Goal: Find specific page/section: Find specific page/section

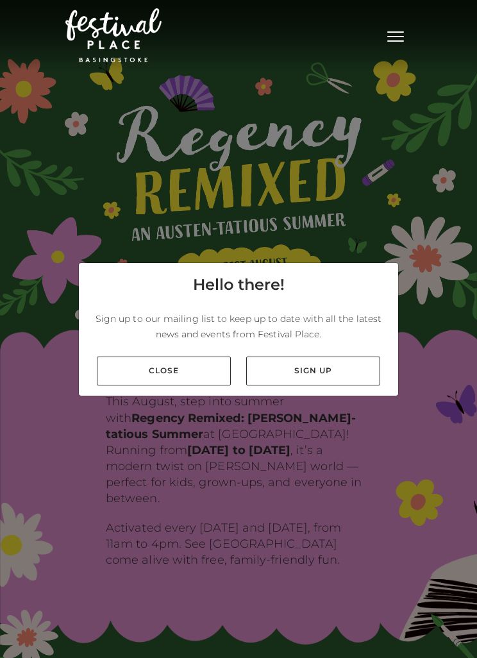
click at [176, 385] on link "Close" at bounding box center [164, 370] width 134 height 29
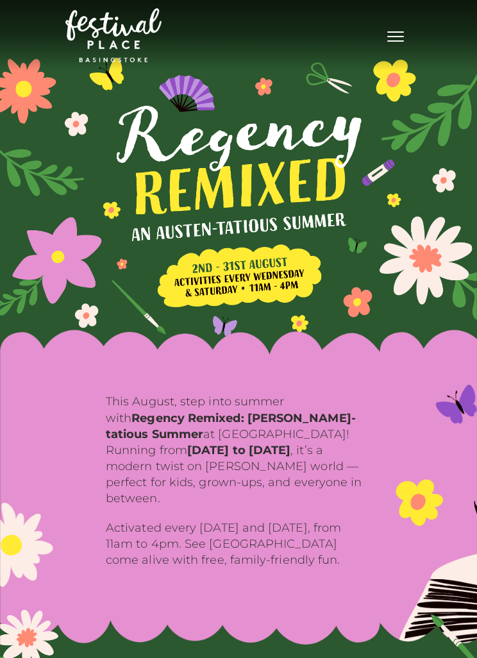
click at [397, 39] on button "Toggle navigation" at bounding box center [396, 35] width 32 height 19
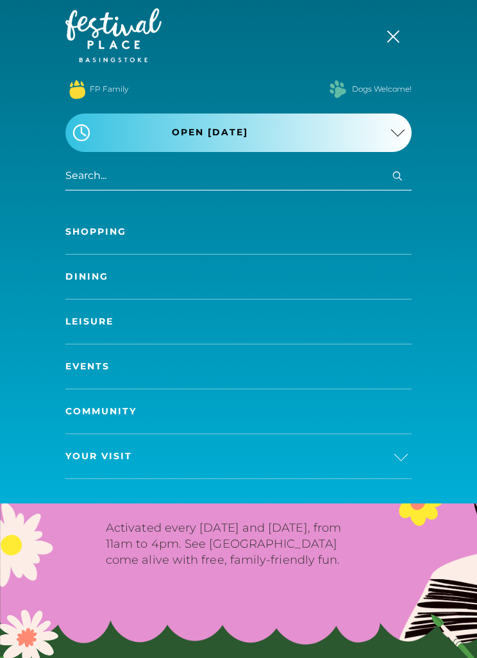
click at [117, 235] on link "Shopping" at bounding box center [238, 232] width 346 height 44
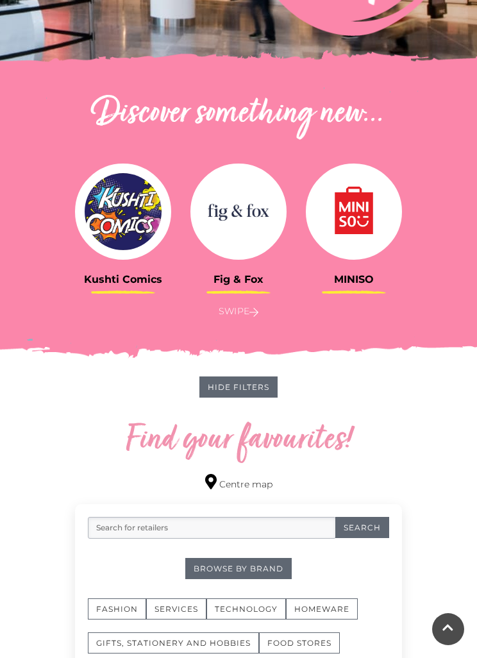
scroll to position [326, 0]
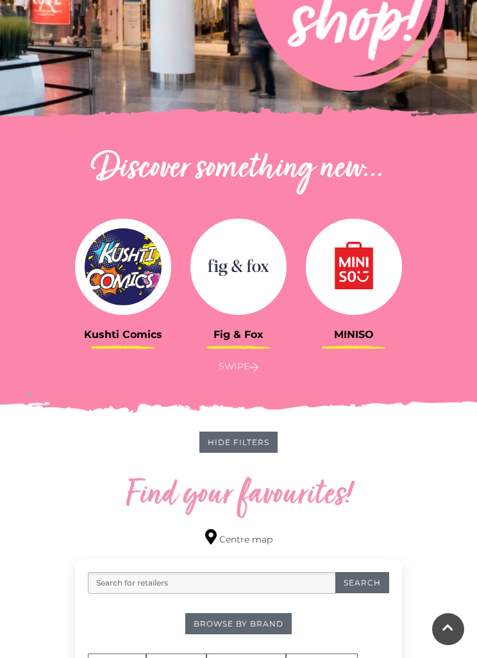
click at [249, 287] on img at bounding box center [238, 267] width 96 height 96
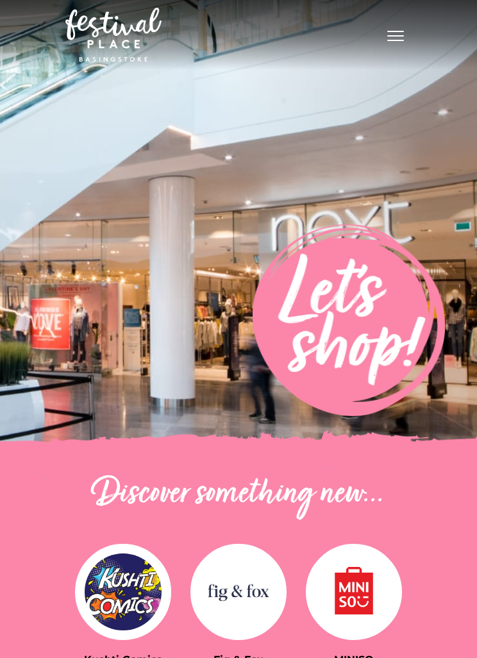
scroll to position [0, 0]
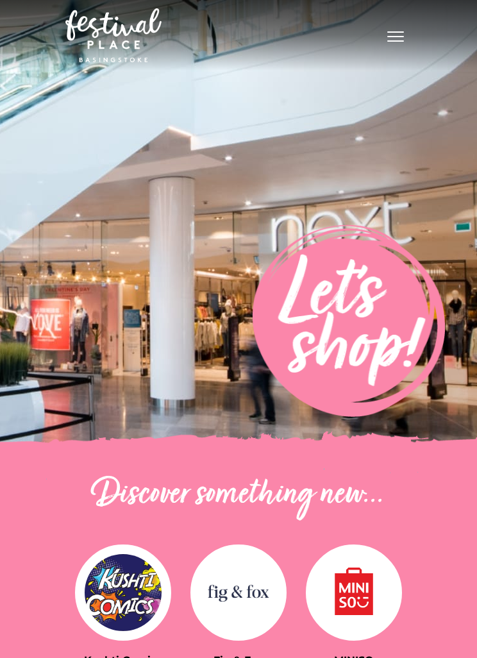
click at [402, 37] on span "Toggle navigation" at bounding box center [395, 36] width 17 height 1
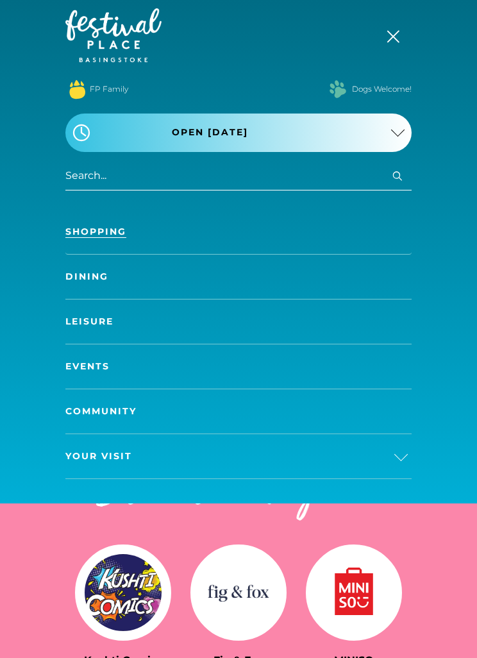
click at [399, 34] on button "Toggle navigation" at bounding box center [396, 35] width 32 height 19
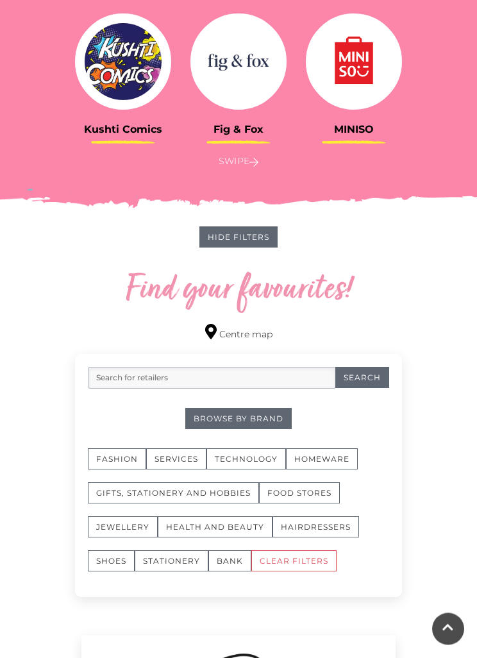
click at [226, 374] on input "search" at bounding box center [212, 378] width 248 height 22
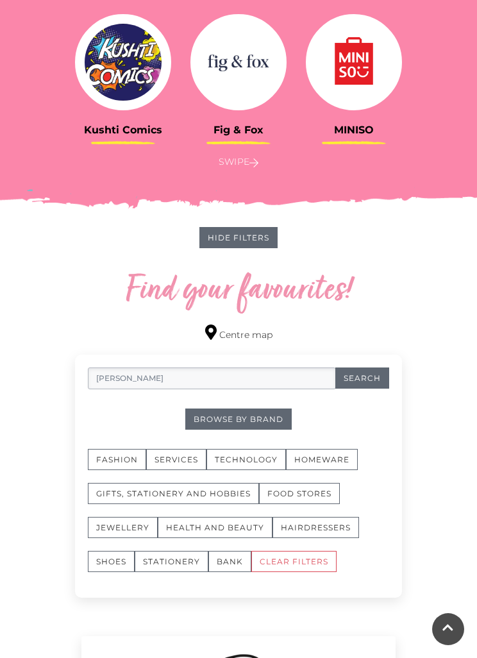
type input "John lewis"
click at [367, 378] on button "Search" at bounding box center [362, 377] width 54 height 21
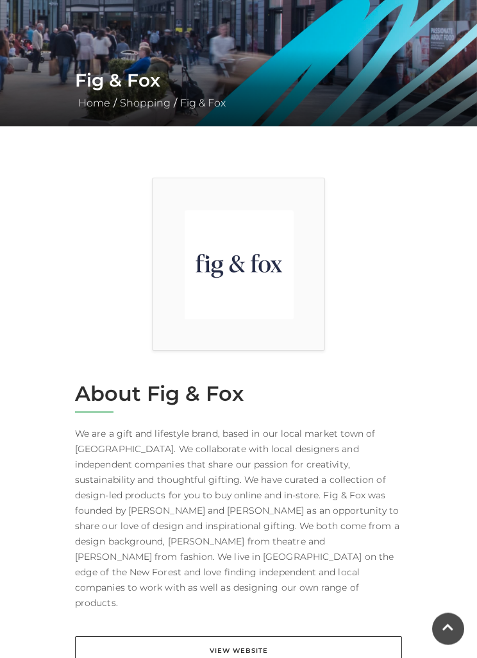
scroll to position [224, 0]
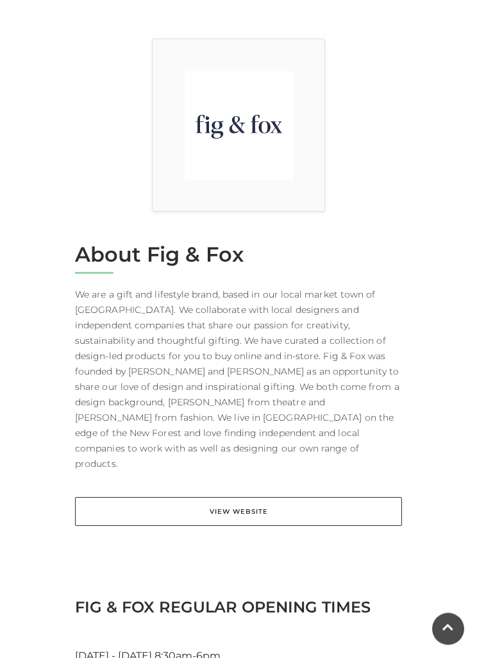
click at [239, 498] on link "View Website" at bounding box center [238, 512] width 327 height 29
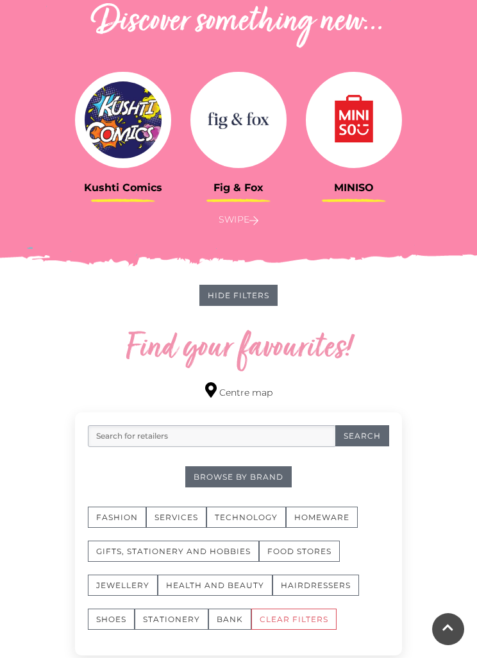
scroll to position [454, 0]
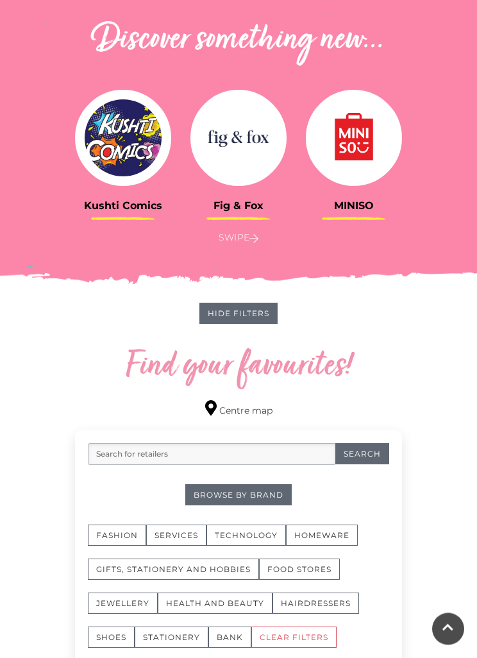
click at [243, 408] on link "Centre map" at bounding box center [238, 409] width 67 height 17
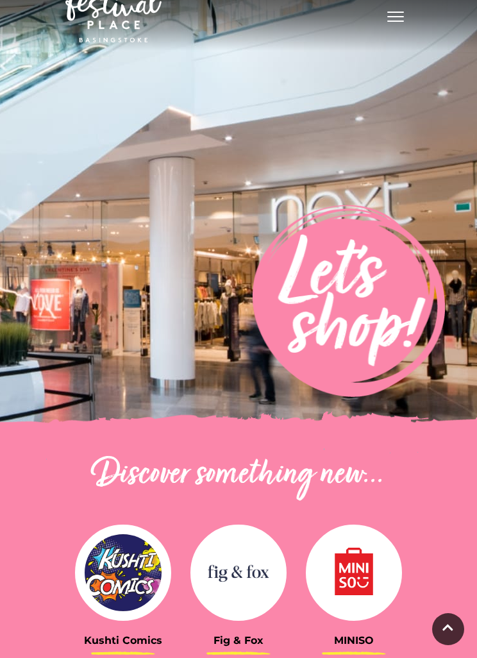
scroll to position [0, 0]
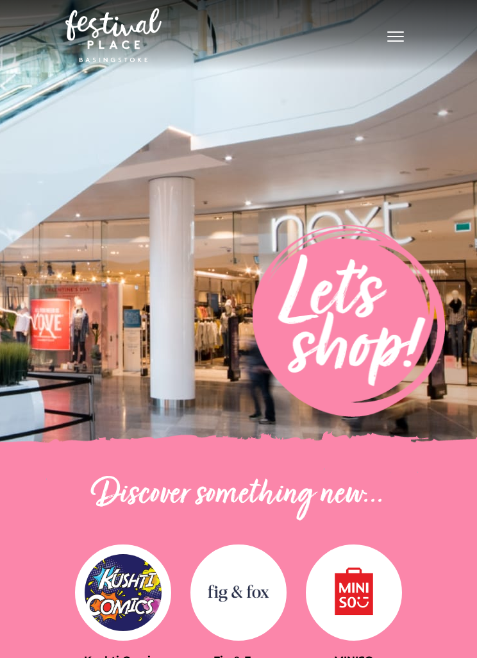
click at [399, 36] on span "Toggle navigation" at bounding box center [395, 36] width 17 height 1
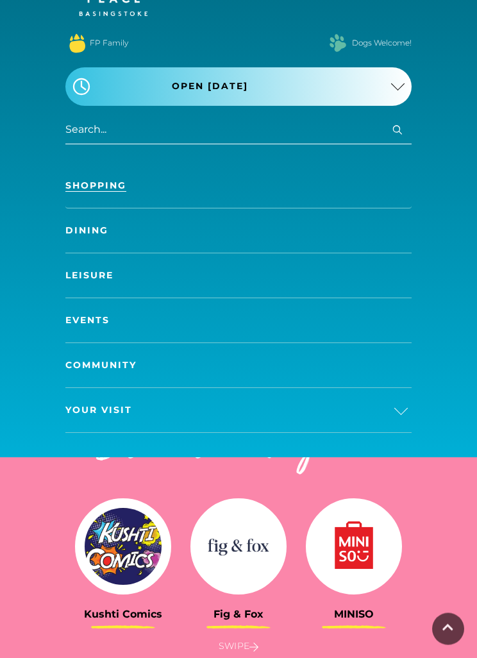
scroll to position [46, 0]
click at [133, 410] on link "Your Visit" at bounding box center [238, 410] width 346 height 44
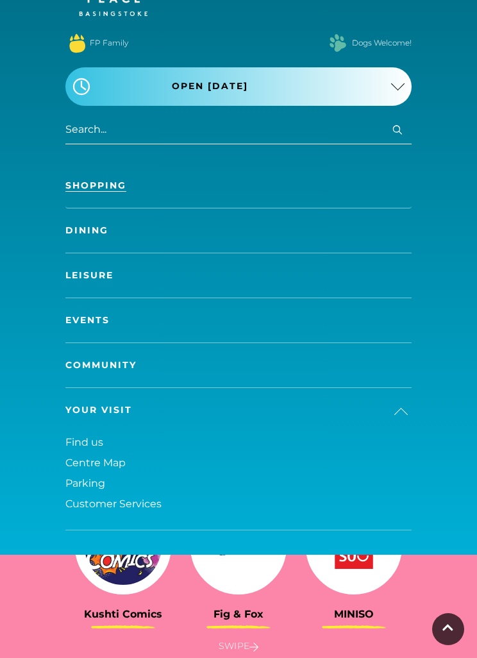
click at [99, 443] on span "Find us" at bounding box center [84, 442] width 38 height 12
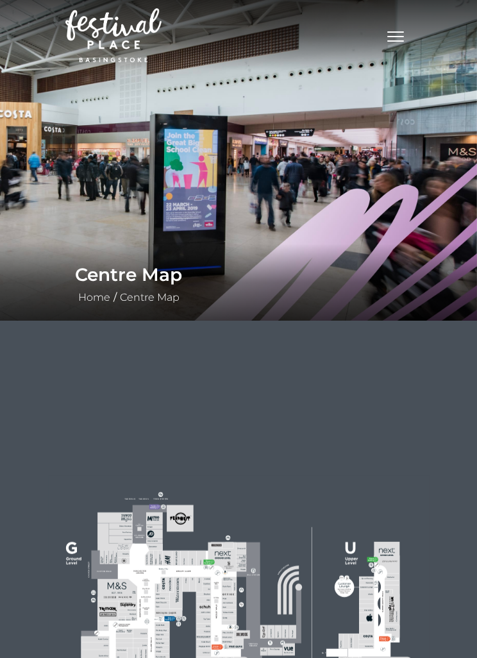
click at [416, 466] on div at bounding box center [238, 609] width 477 height 577
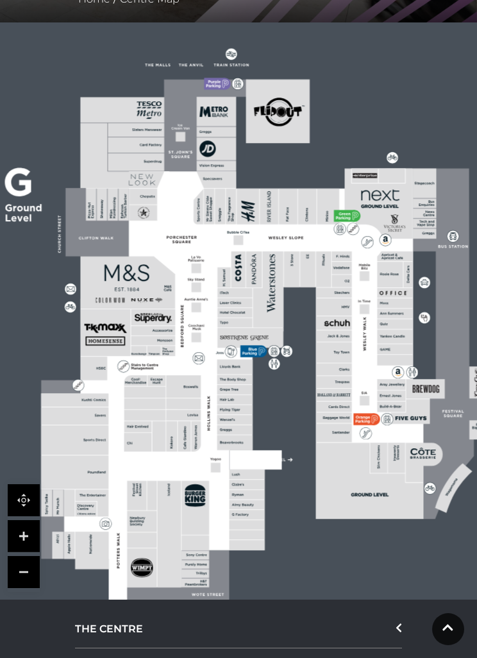
scroll to position [301, 0]
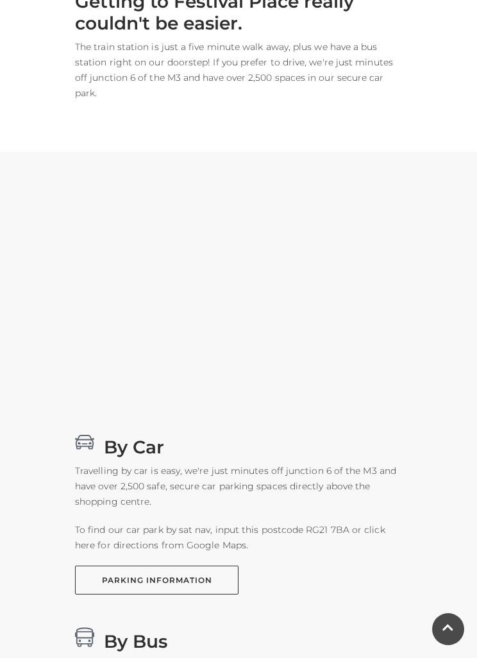
scroll to position [704, 0]
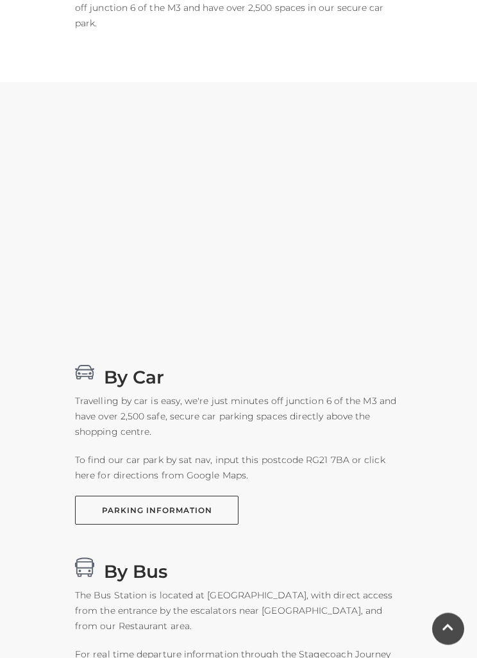
click at [398, 474] on div "By Car Travelling by car is easy, we're just minutes off junction 6 of the M3 a…" at bounding box center [238, 443] width 346 height 163
